Goal: Information Seeking & Learning: Find specific fact

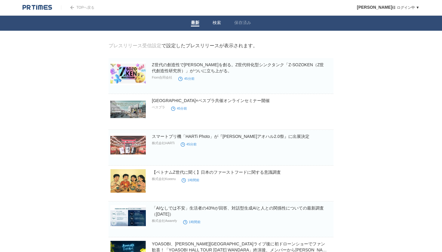
click at [219, 24] on link "検索" at bounding box center [217, 23] width 8 height 6
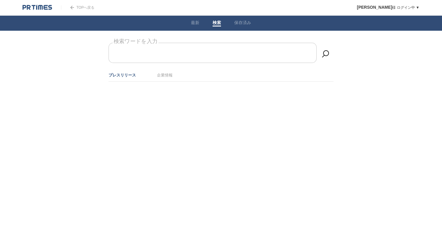
click at [199, 54] on input "検索ワードを入力" at bounding box center [213, 53] width 208 height 20
type input "提携"
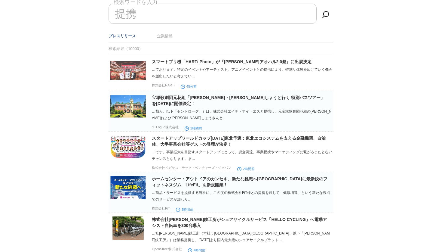
scroll to position [39, 0]
click at [129, 110] on img at bounding box center [127, 106] width 35 height 23
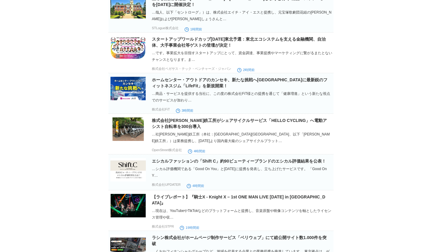
scroll to position [0, 0]
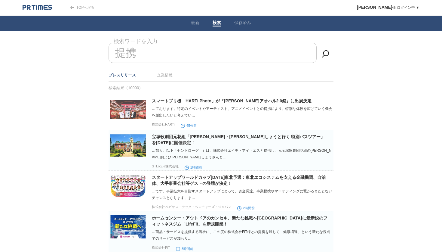
click at [37, 8] on img at bounding box center [37, 8] width 29 height 6
